Goal: Task Accomplishment & Management: Use online tool/utility

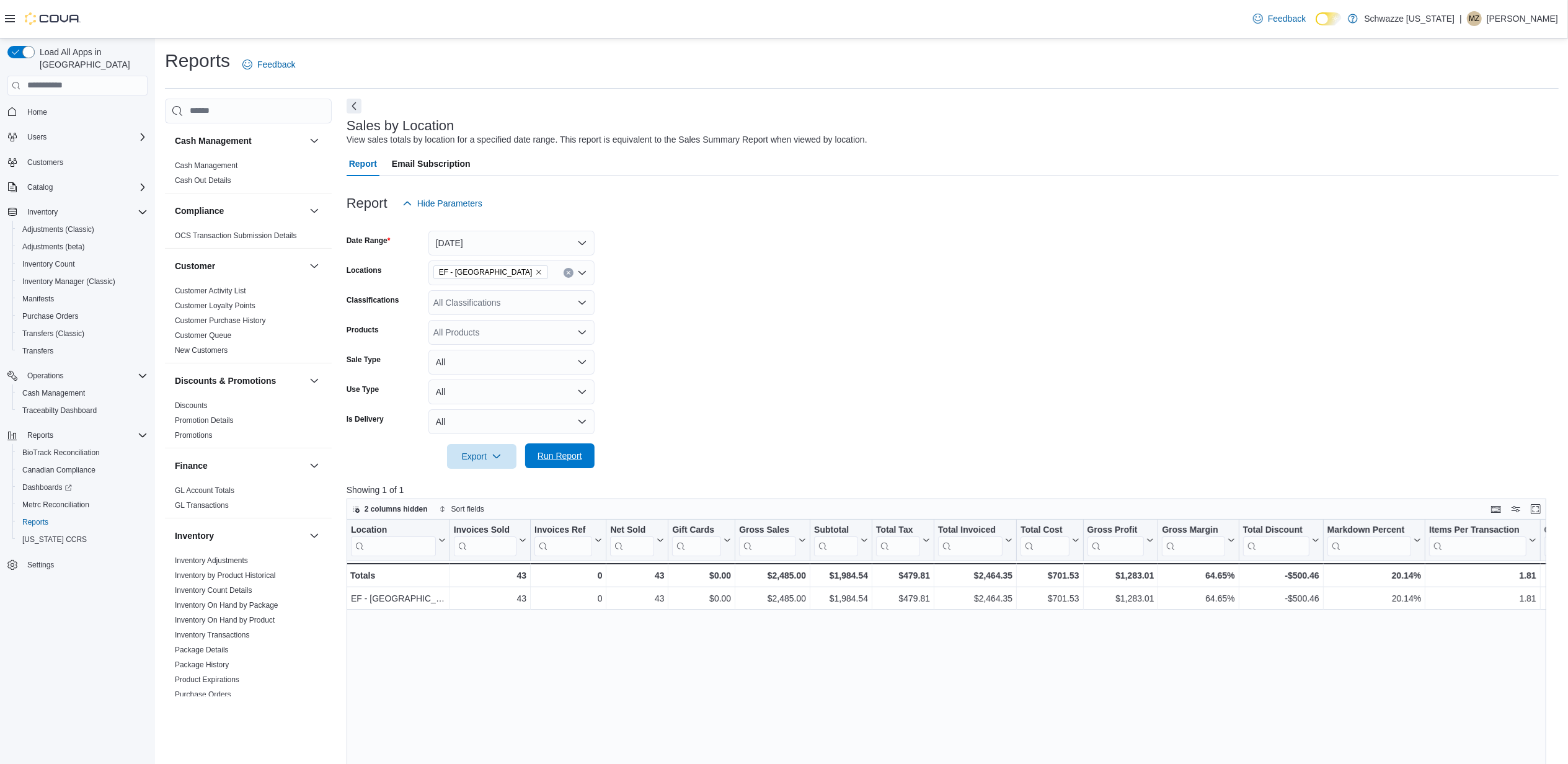
click at [580, 460] on span "Run Report" at bounding box center [560, 456] width 44 height 13
click at [574, 457] on span "Run Report" at bounding box center [560, 456] width 44 height 13
click at [563, 455] on span "Run Report" at bounding box center [560, 456] width 44 height 13
click at [566, 451] on span "Run Report" at bounding box center [560, 456] width 44 height 13
click at [588, 462] on button "Run Report" at bounding box center [560, 456] width 69 height 25
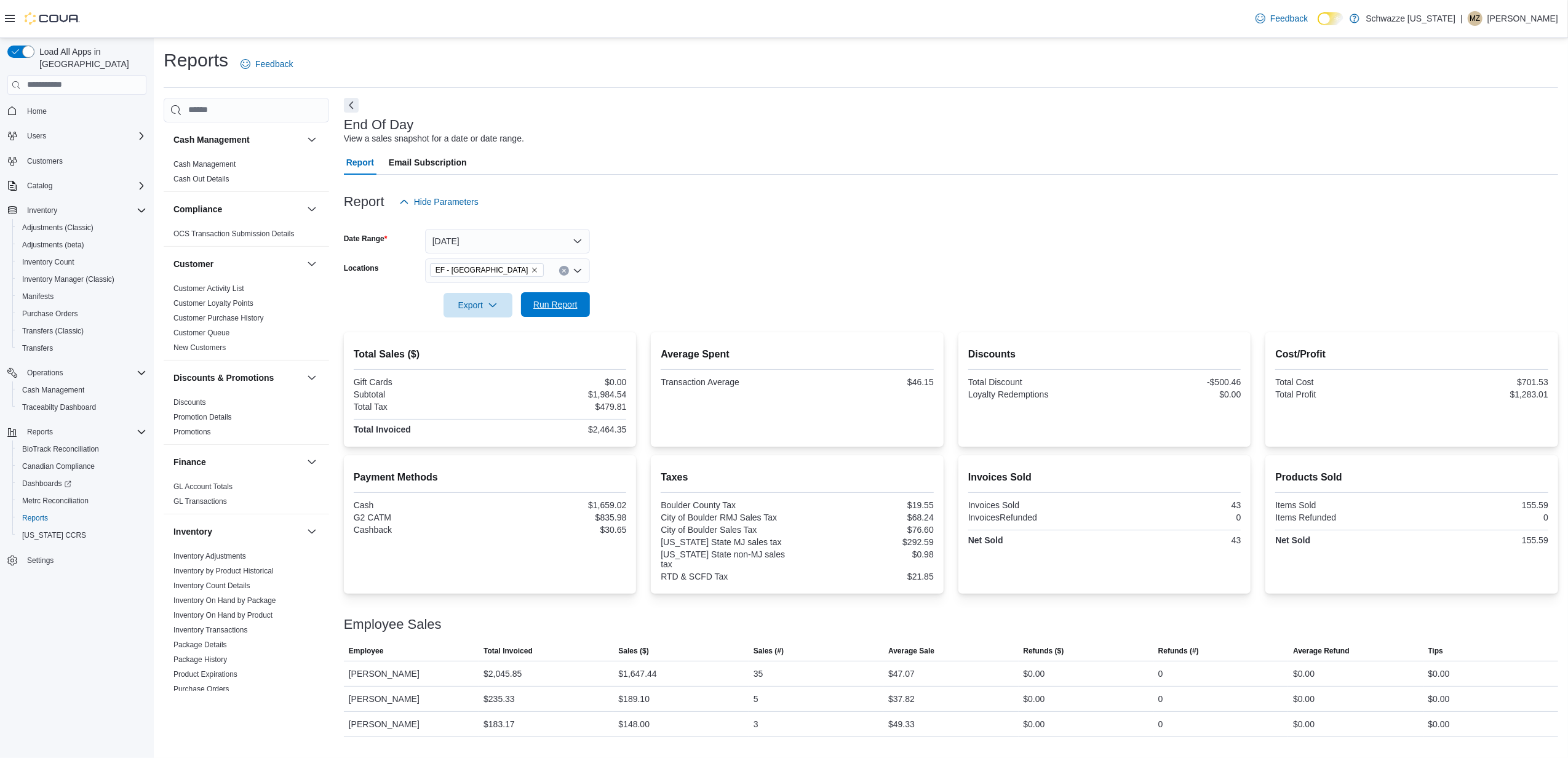
click at [562, 307] on span "Run Report" at bounding box center [555, 305] width 44 height 12
click at [564, 302] on span "Run Report" at bounding box center [555, 305] width 44 height 12
click at [1011, 509] on div "Invoices Sold Invoices Sold 51 InvoicesRefunded 0 Net Sold 51" at bounding box center [1105, 509] width 273 height 78
click at [561, 304] on span "Run Report" at bounding box center [555, 305] width 44 height 12
click at [564, 310] on span "Run Report" at bounding box center [555, 305] width 54 height 25
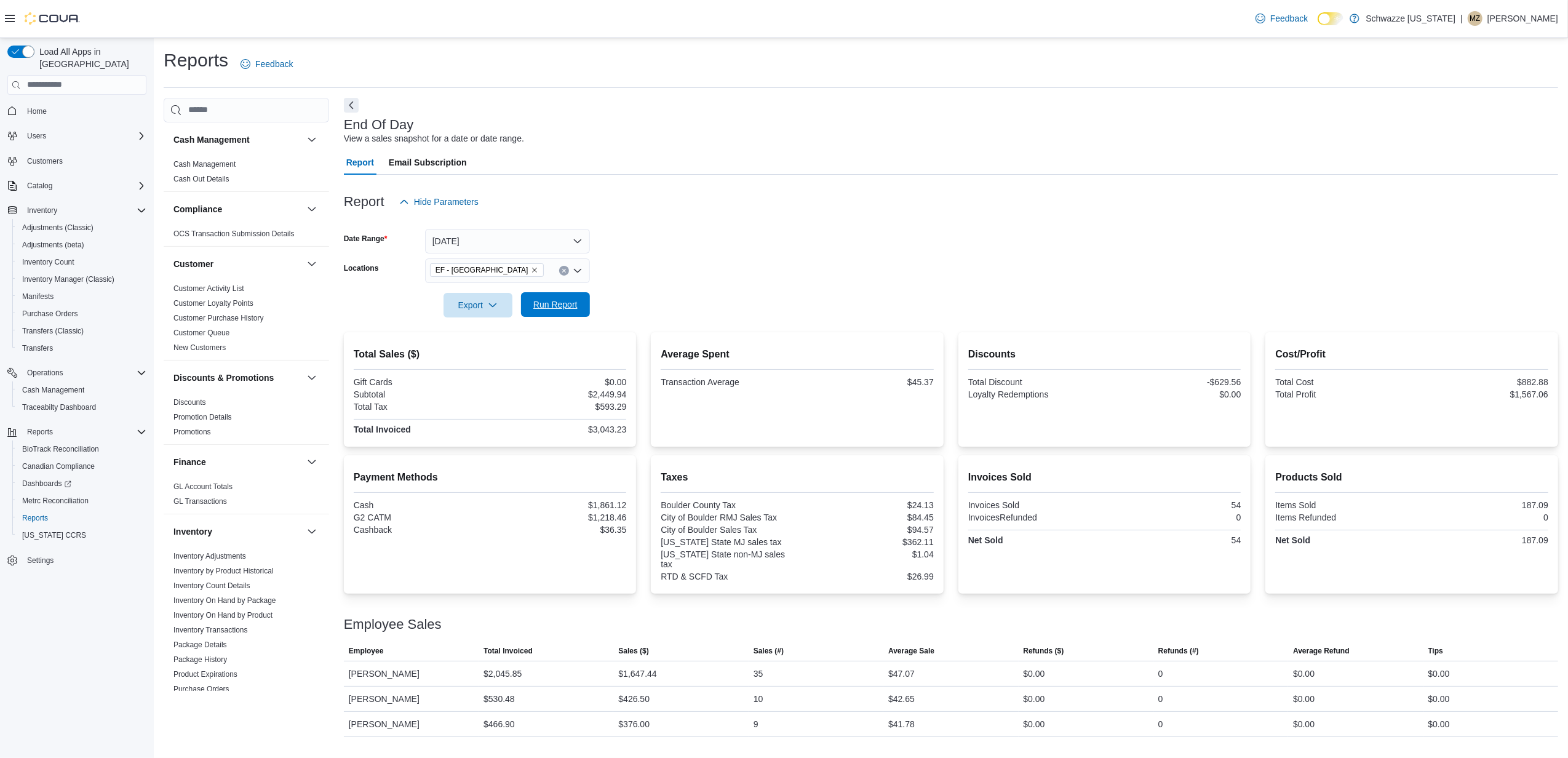
click at [558, 307] on span "Run Report" at bounding box center [555, 305] width 44 height 12
click at [554, 305] on span "Run Report" at bounding box center [555, 305] width 44 height 12
click at [577, 313] on span "Run Report" at bounding box center [555, 305] width 54 height 25
click at [573, 295] on span "Run Report" at bounding box center [555, 305] width 54 height 25
click at [558, 300] on span "Run Report" at bounding box center [555, 305] width 44 height 12
